Goal: Information Seeking & Learning: Learn about a topic

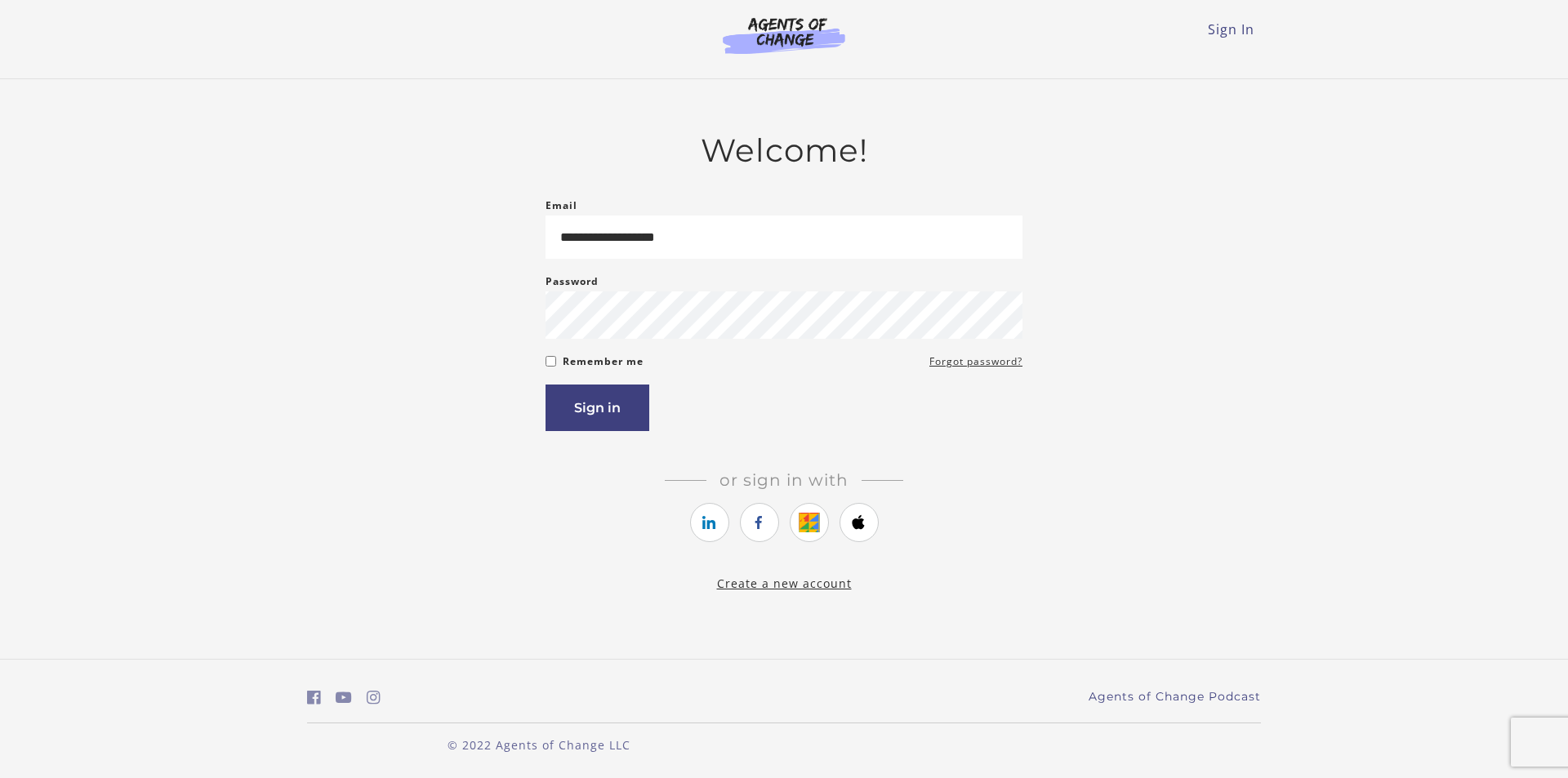
type input "**********"
click at [546, 385] on button "Sign in" at bounding box center [597, 408] width 103 height 47
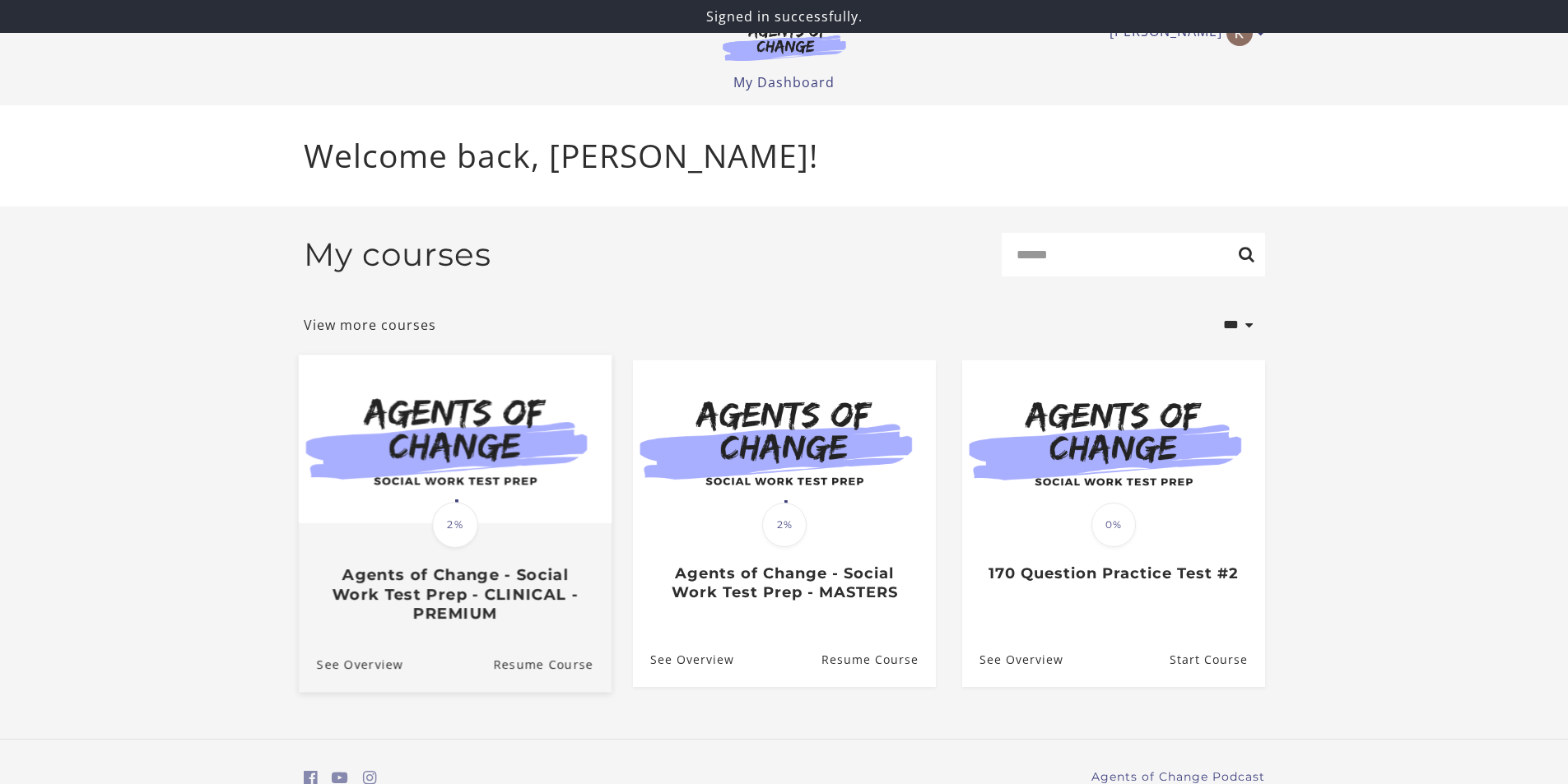
click at [478, 507] on div "Translation missing: en.liquid.partials.dashboard_course_card.progress_descript…" at bounding box center [455, 525] width 51 height 51
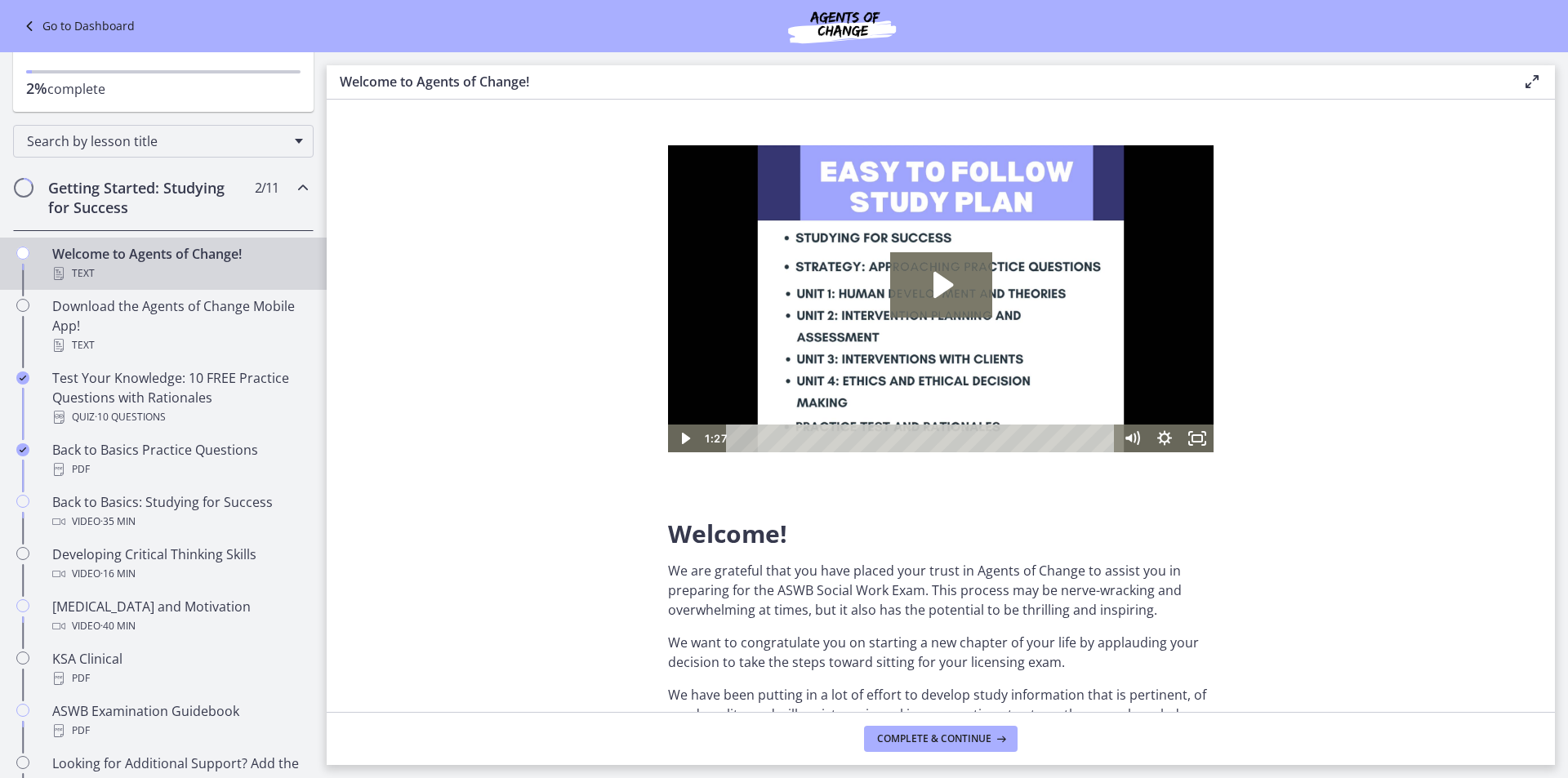
scroll to position [115, 0]
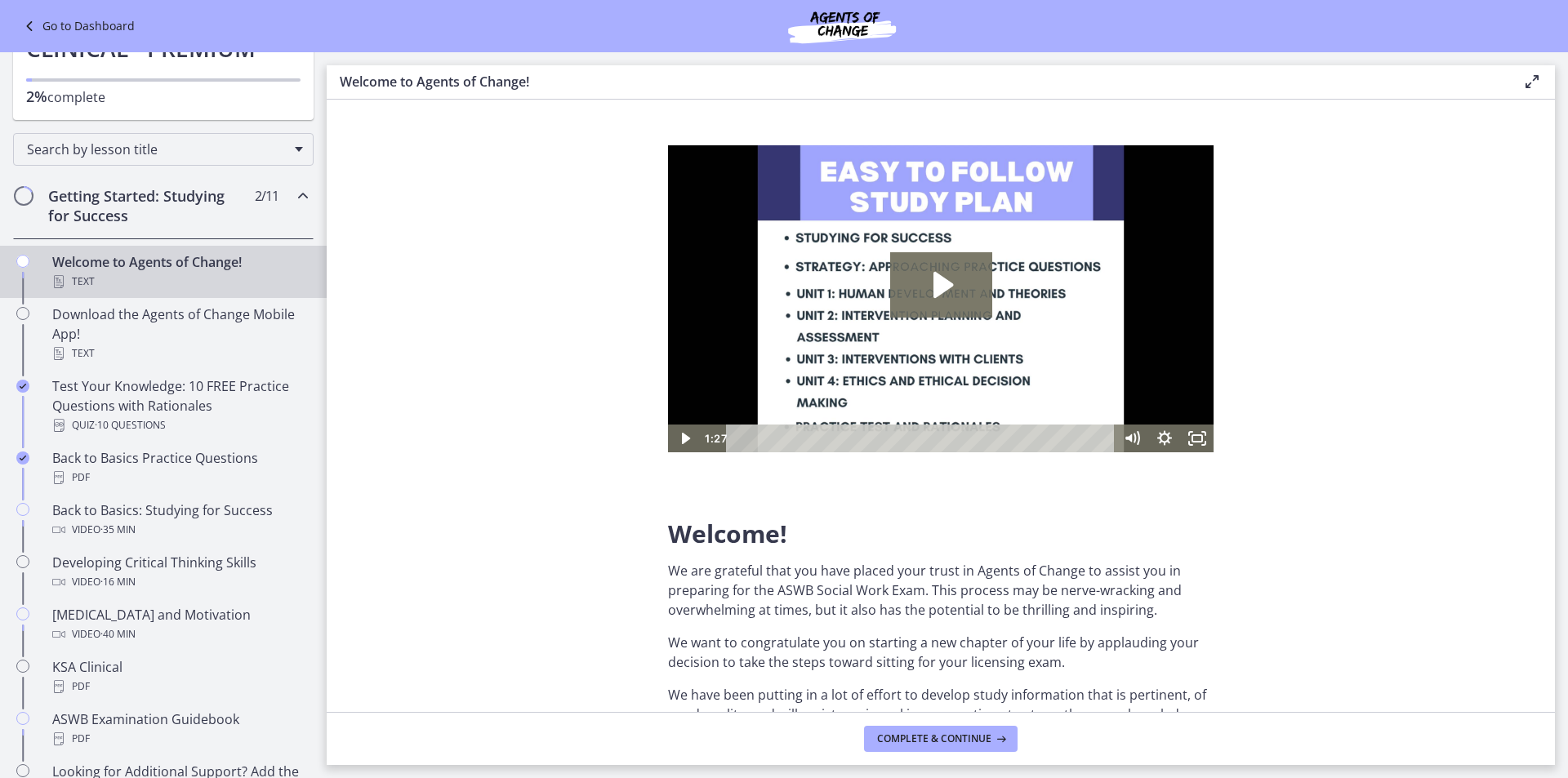
click at [278, 204] on div "Getting Started: Studying for Success 2 / 11 Completed" at bounding box center [163, 205] width 301 height 67
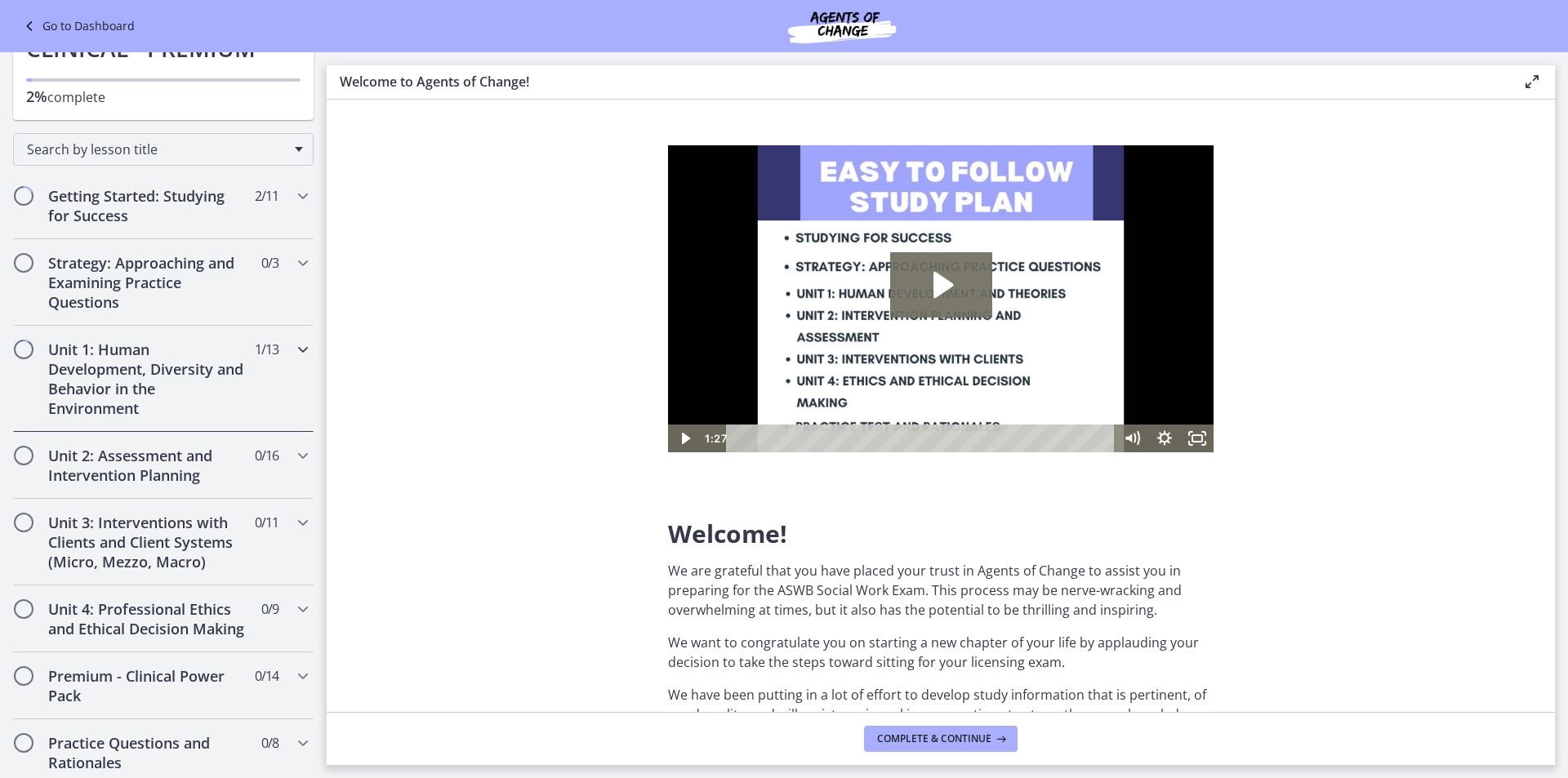
click at [247, 375] on div "Unit 1: Human Development, Diversity and Behavior in the Environment 1 / 13 Com…" at bounding box center [163, 379] width 301 height 106
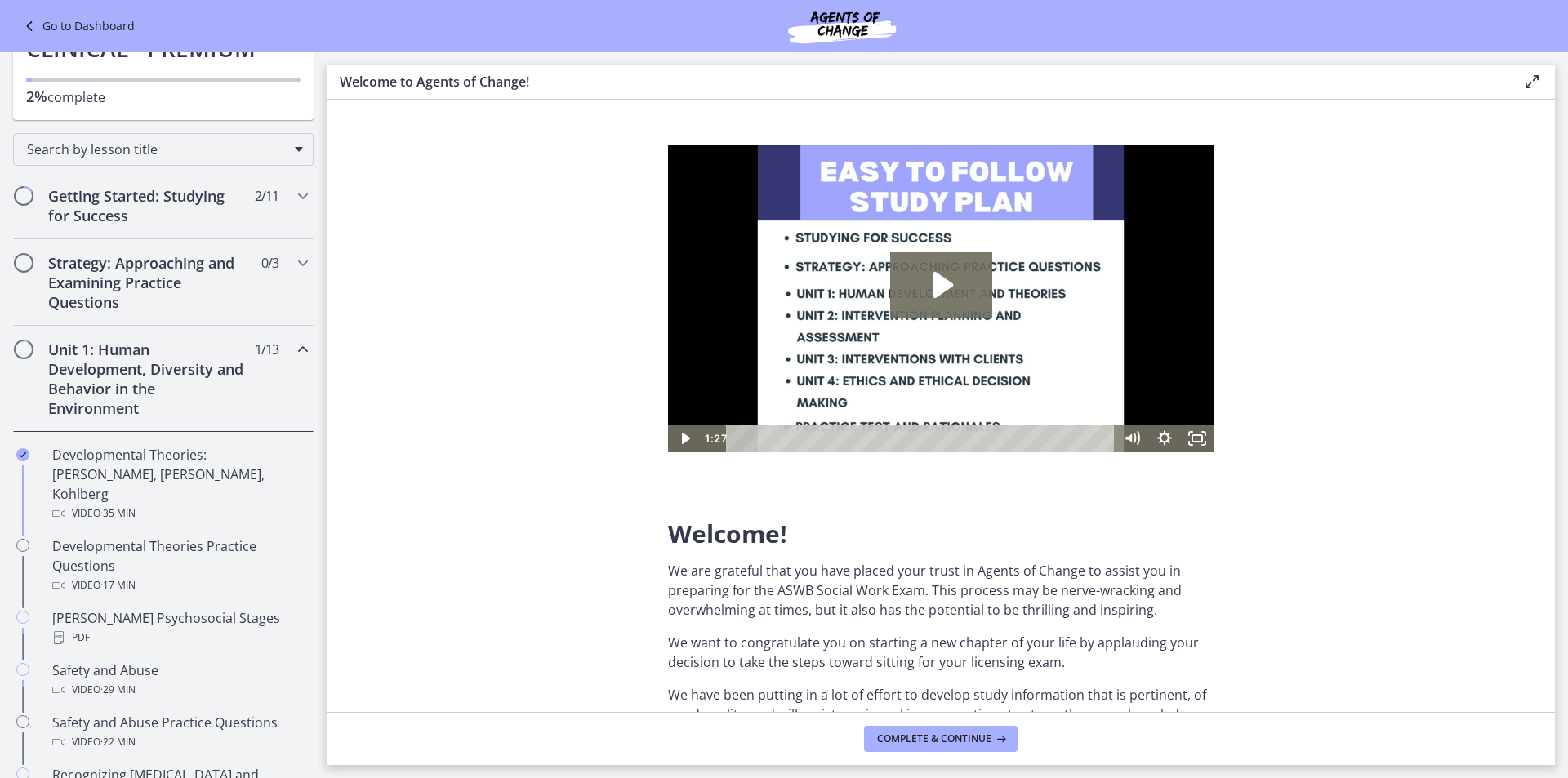
click at [264, 371] on div "Unit 1: Human Development, Diversity and Behavior in the Environment 1 / 13 Com…" at bounding box center [163, 379] width 301 height 106
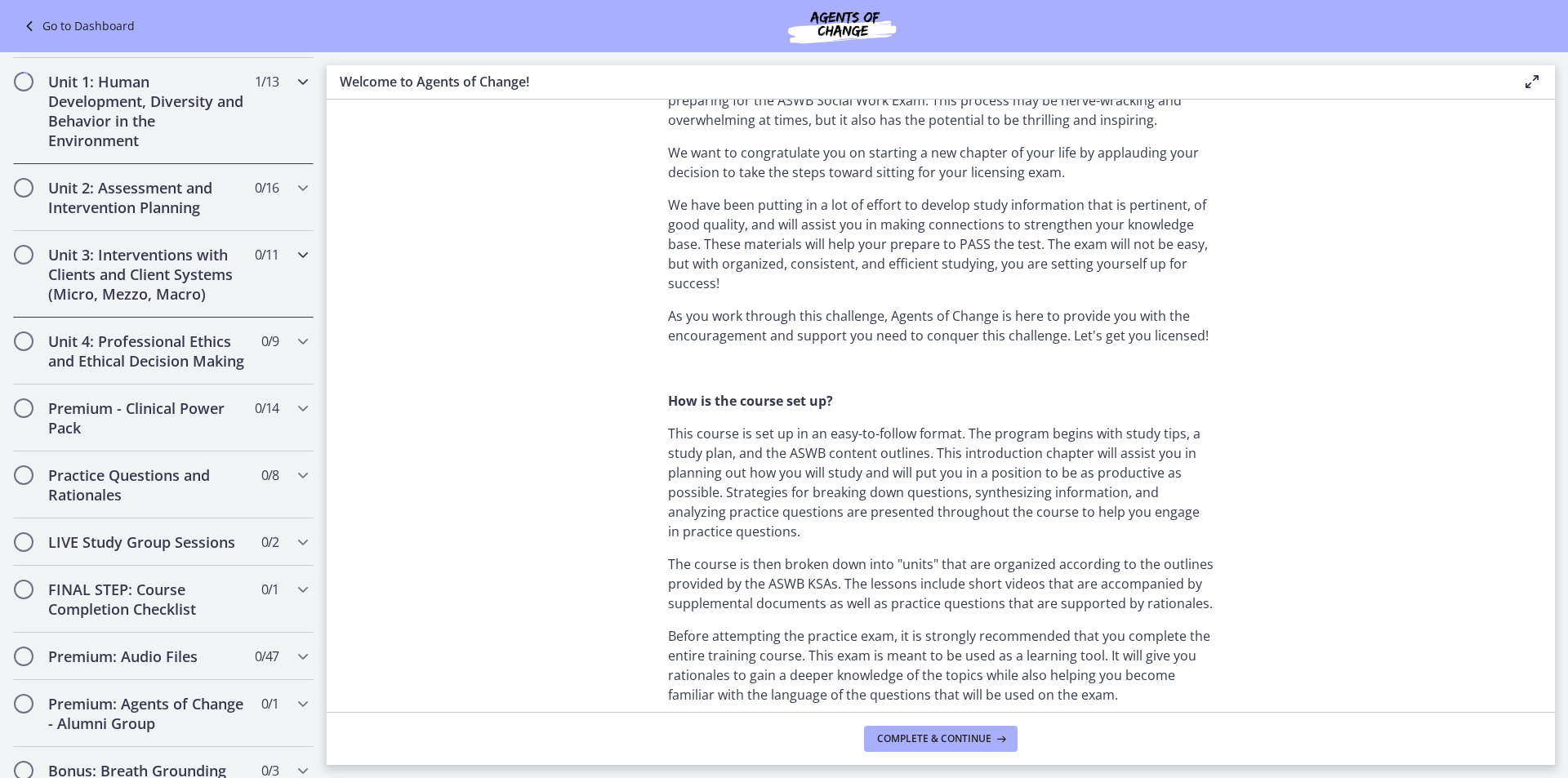
scroll to position [361, 0]
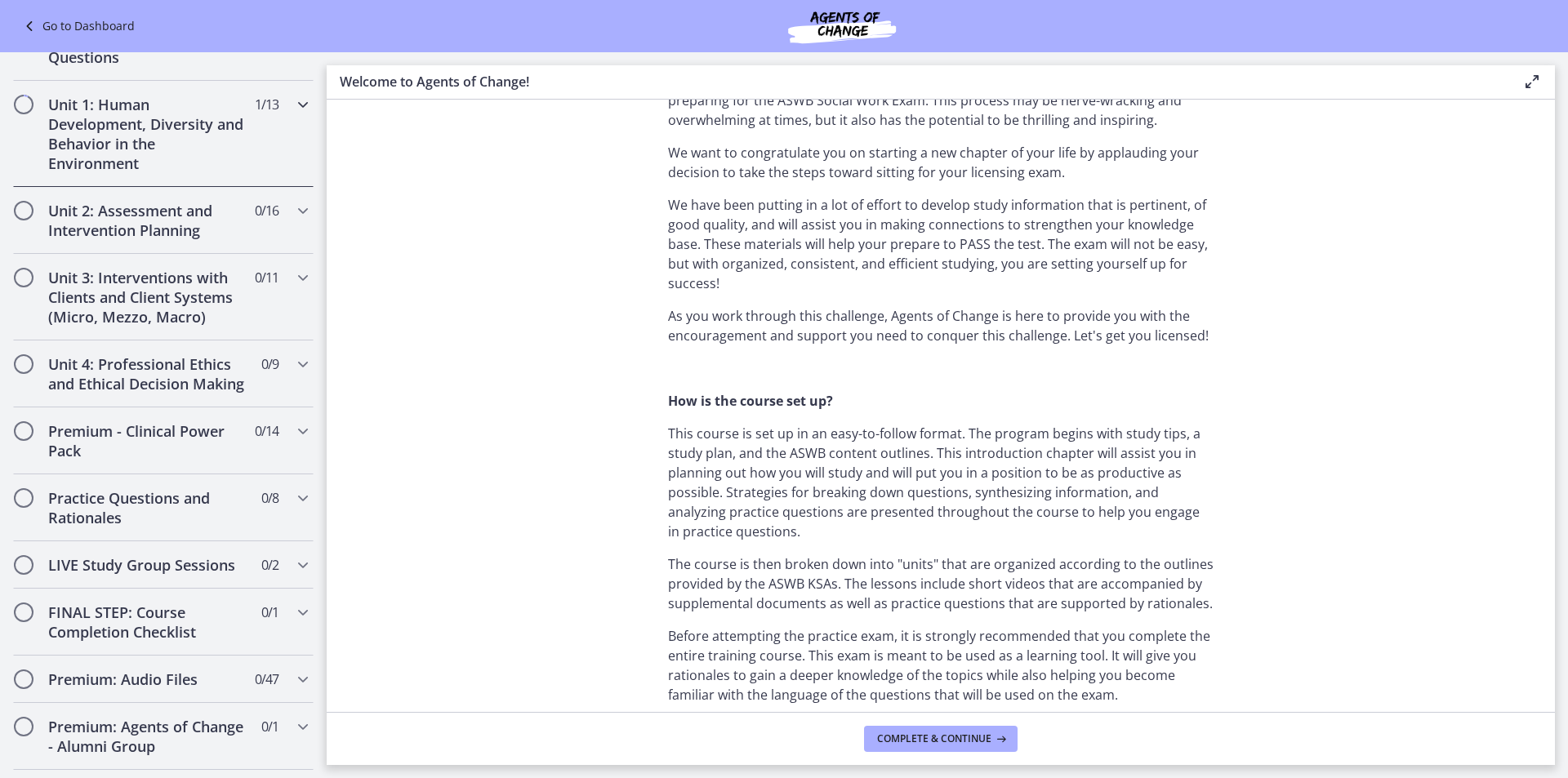
click at [281, 122] on div "Unit 1: Human Development, Diversity and Behavior in the Environment 1 / 13 Com…" at bounding box center [163, 134] width 301 height 106
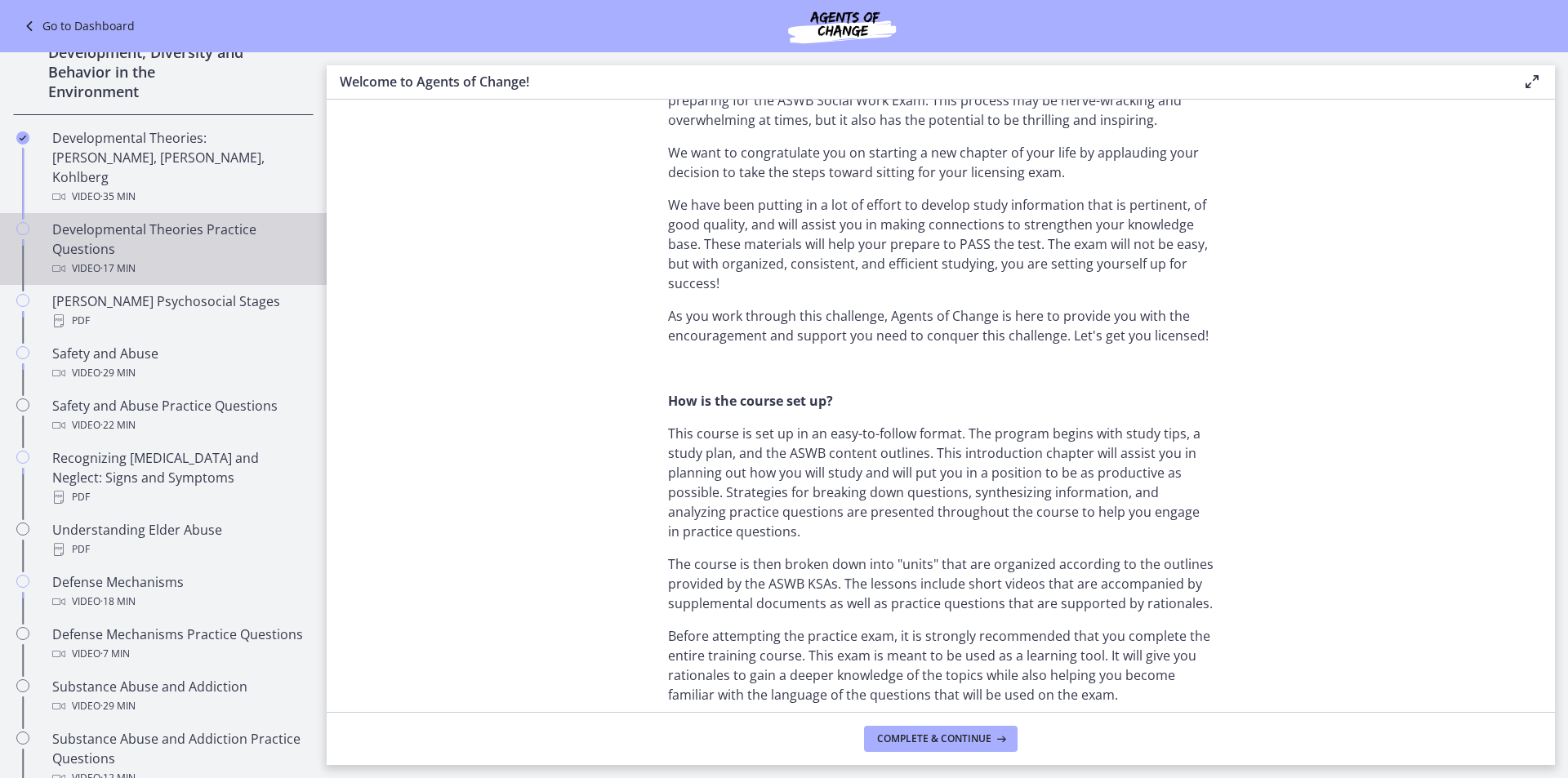
scroll to position [524, 0]
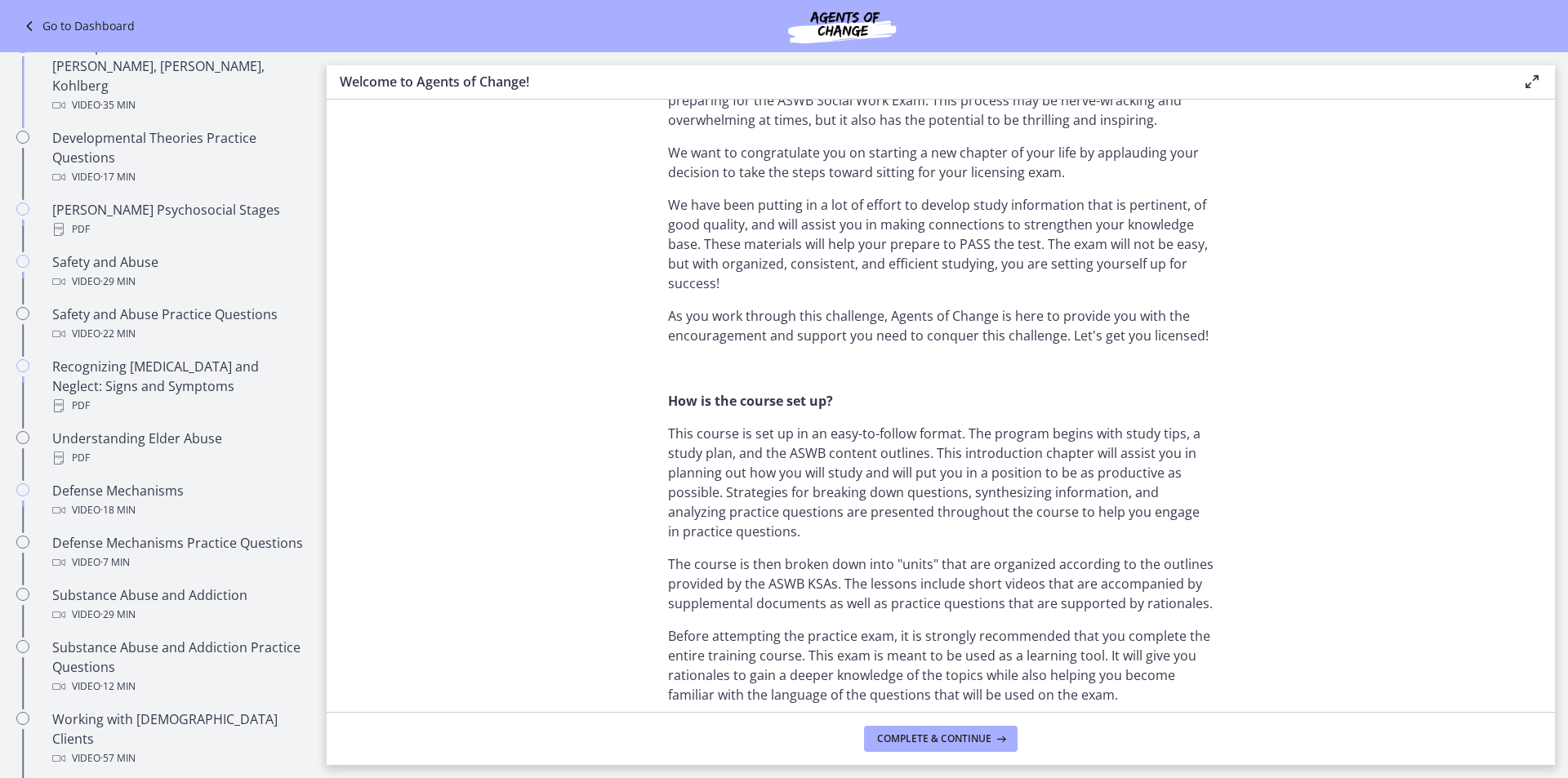
click at [56, 16] on link "Go to Dashboard" at bounding box center [77, 26] width 116 height 20
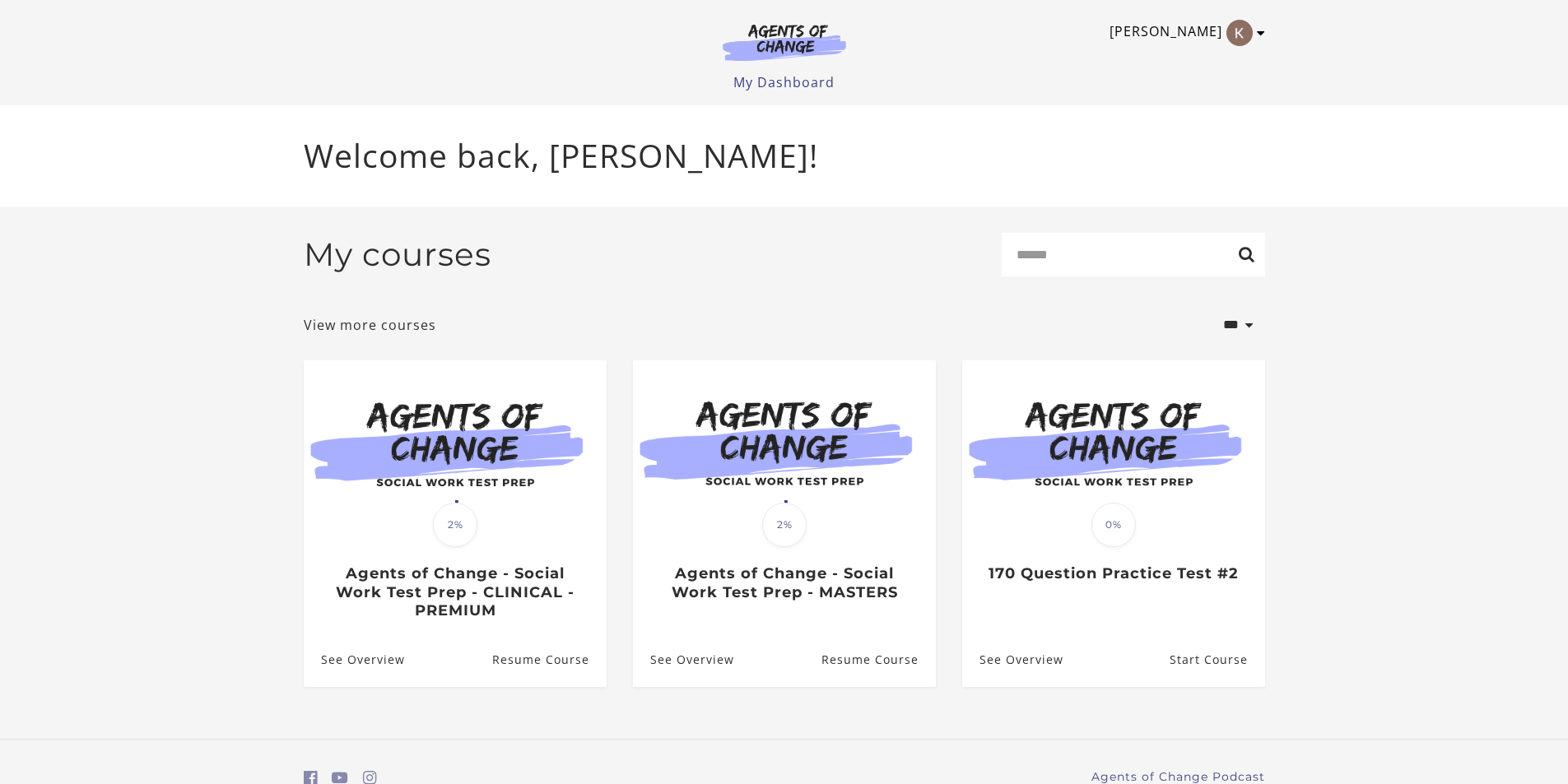
click at [1258, 32] on icon "Toggle menu" at bounding box center [1261, 32] width 8 height 13
click at [1219, 108] on link "Sign Out" at bounding box center [1196, 116] width 144 height 28
